Goal: Find specific page/section: Find specific page/section

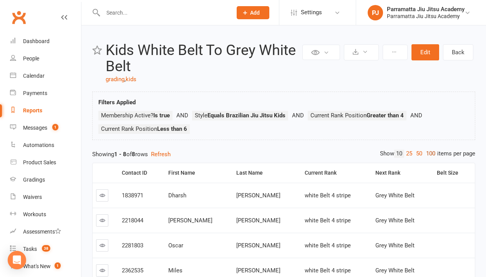
click at [429, 153] on link "100" at bounding box center [430, 153] width 13 height 8
